Goal: Information Seeking & Learning: Learn about a topic

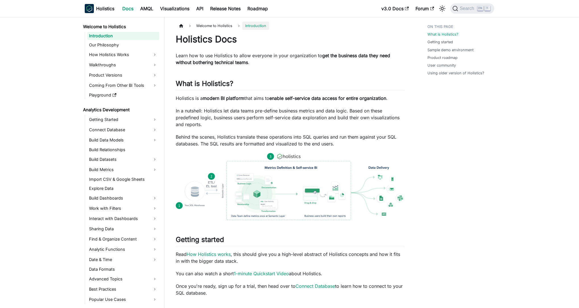
click at [361, 14] on div "Search K" at bounding box center [470, 8] width 47 height 13
click at [361, 7] on kbd "K" at bounding box center [487, 8] width 6 height 5
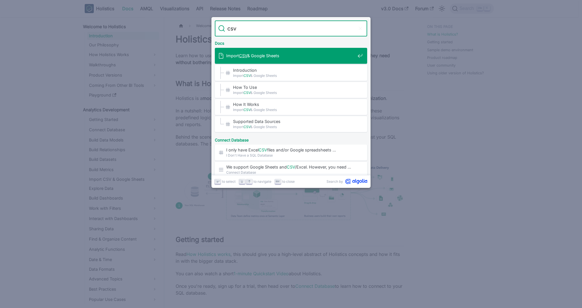
type input "csv"
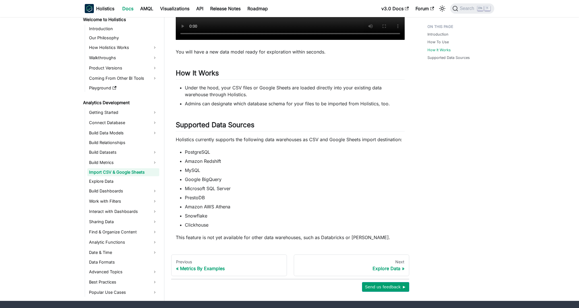
scroll to position [411, 0]
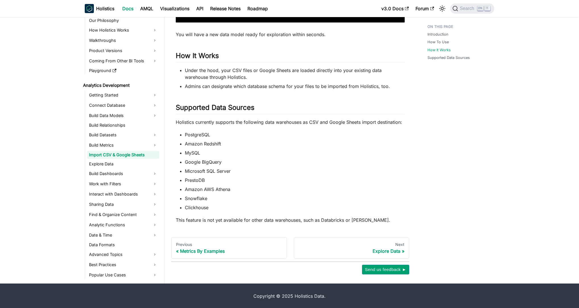
drag, startPoint x: 319, startPoint y: 217, endPoint x: 404, endPoint y: 214, distance: 85.1
drag, startPoint x: 300, startPoint y: 221, endPoint x: 416, endPoint y: 219, distance: 115.4
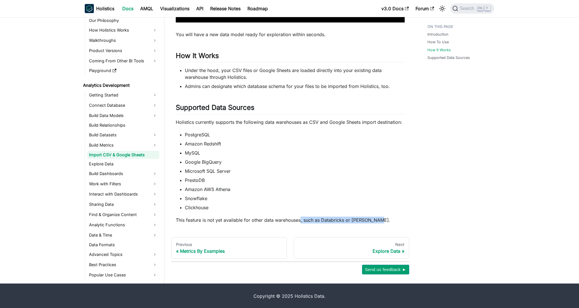
drag, startPoint x: 296, startPoint y: 221, endPoint x: 423, endPoint y: 221, distance: 127.1
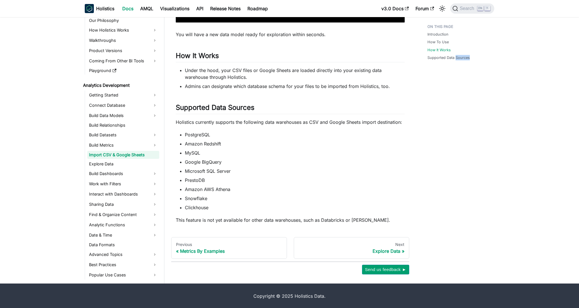
click at [356, 187] on li "Amazon AWS Athena" at bounding box center [295, 189] width 220 height 7
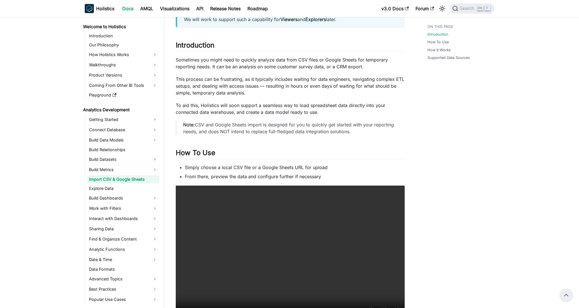
scroll to position [0, 0]
